Goal: Complete application form: Complete application form

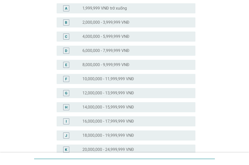
scroll to position [126, 0]
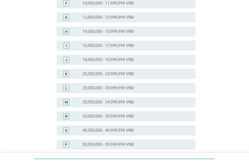
click at [114, 62] on div "radio_button_unchecked 18,000,000 - 19,999,999 VNĐ" at bounding box center [136, 60] width 109 height 6
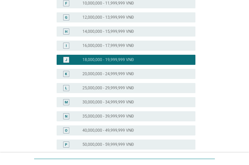
scroll to position [246, 0]
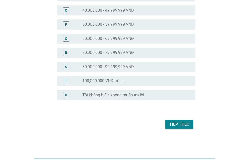
click at [183, 120] on button "Tiếp theo" at bounding box center [179, 124] width 28 height 9
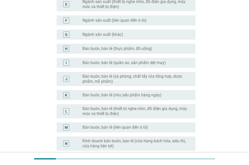
scroll to position [252, 0]
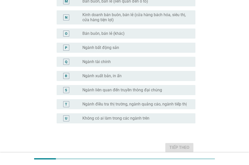
click at [109, 120] on label "Không có ai làm trong các ngành trên" at bounding box center [115, 118] width 67 height 5
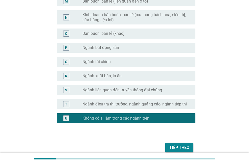
click at [185, 150] on div "Tiếp theo" at bounding box center [179, 148] width 20 height 6
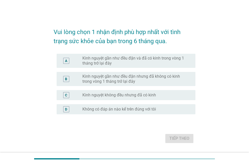
click at [113, 65] on label "Kinh nguyệt gần như đều đặn và đã có kinh trong vòng 1 tháng trở lại đây" at bounding box center [134, 61] width 105 height 10
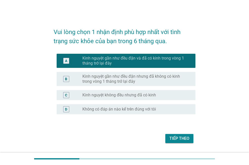
click at [176, 139] on div "Tiếp theo" at bounding box center [179, 138] width 20 height 6
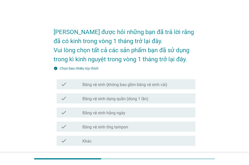
scroll to position [40, 0]
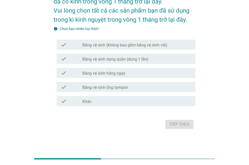
click at [114, 75] on label "Băng vệ sinh hằng ngày" at bounding box center [103, 73] width 43 height 5
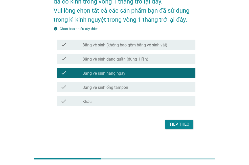
click at [121, 59] on label "Băng vệ sinh dạng quần (dùng 1 lần)" at bounding box center [115, 59] width 66 height 5
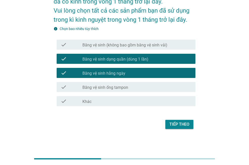
click at [131, 47] on label "Băng vệ sinh (không bao gồm băng vệ sinh vải)" at bounding box center [124, 45] width 85 height 5
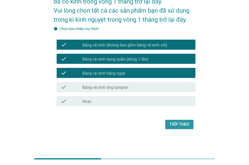
click at [188, 125] on div "Tiếp theo" at bounding box center [179, 124] width 20 height 6
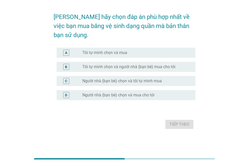
scroll to position [0, 0]
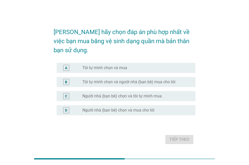
click at [105, 65] on label "Tôi tự mình chọn và mua" at bounding box center [104, 67] width 45 height 5
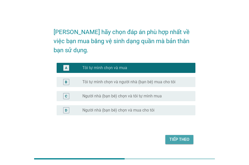
click at [181, 137] on div "Tiếp theo" at bounding box center [179, 140] width 20 height 6
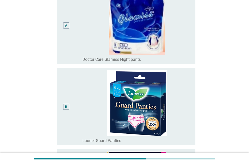
scroll to position [126, 0]
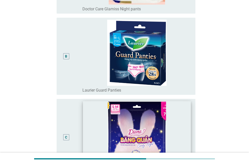
click at [148, 127] on img at bounding box center [136, 133] width 107 height 65
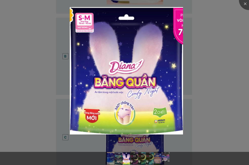
click at [194, 107] on div at bounding box center [124, 82] width 249 height 165
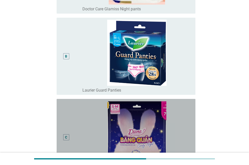
click at [66, 137] on div "C" at bounding box center [66, 137] width 2 height 5
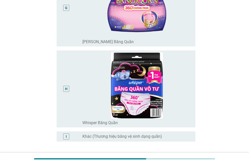
scroll to position [530, 0]
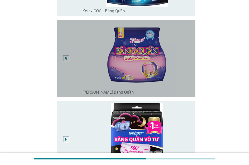
click at [66, 58] on div "G" at bounding box center [66, 58] width 3 height 5
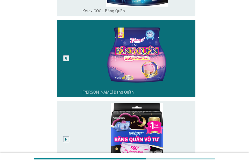
scroll to position [622, 0]
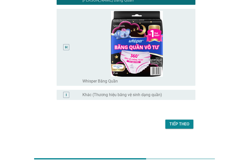
click at [61, 47] on div "H radio_button_unchecked Whisper Băng Quần" at bounding box center [126, 47] width 139 height 77
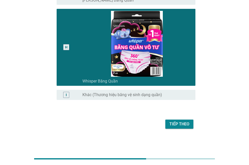
click at [179, 124] on div "Tiếp theo" at bounding box center [179, 124] width 20 height 6
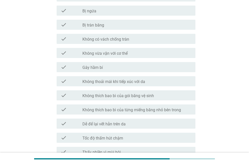
scroll to position [407, 0]
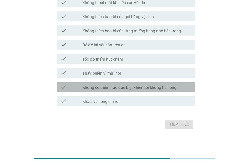
click at [132, 89] on label "Không có điểm nào đặc biệt khiến tôi không hài lòng" at bounding box center [129, 87] width 94 height 5
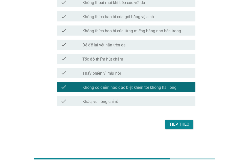
click at [175, 125] on div "Tiếp theo" at bounding box center [179, 124] width 20 height 6
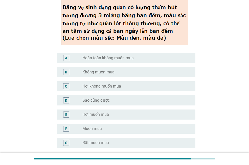
scroll to position [98, 0]
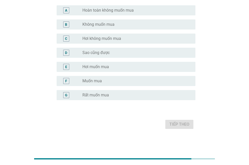
click at [108, 86] on div "F radio_button_unchecked Muốn mua" at bounding box center [126, 81] width 139 height 10
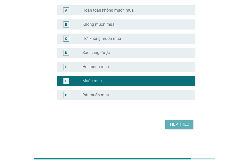
click at [174, 124] on div "Tiếp theo" at bounding box center [179, 124] width 20 height 6
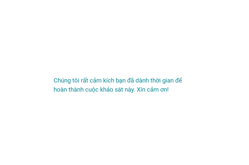
scroll to position [0, 0]
